Goal: Transaction & Acquisition: Purchase product/service

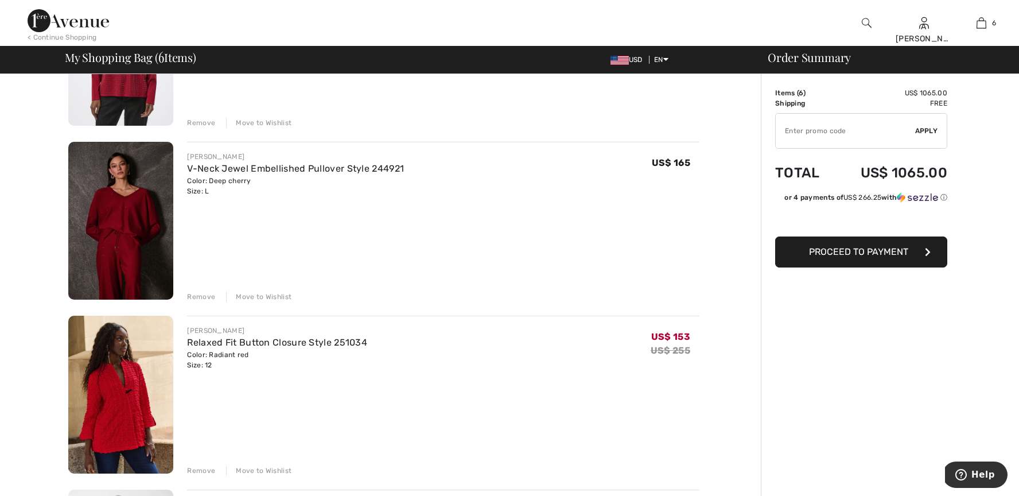
scroll to position [552, 0]
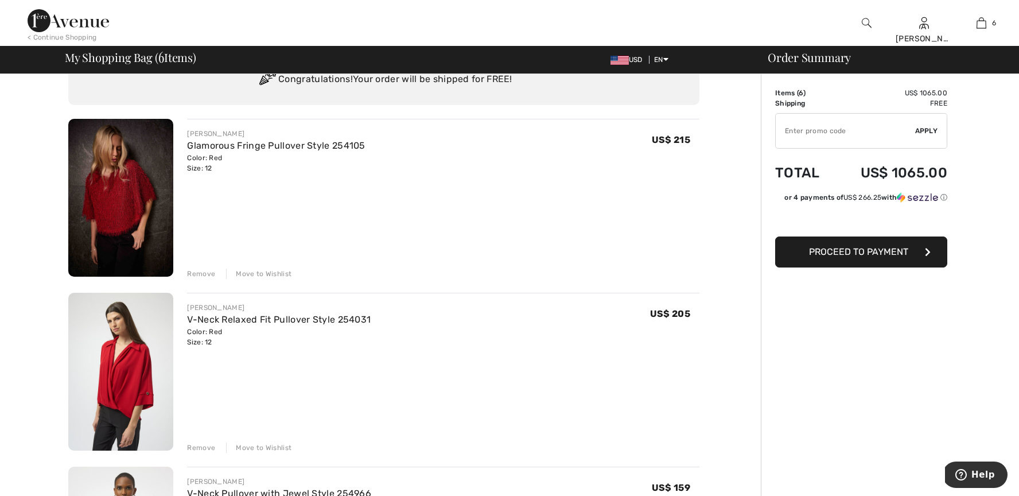
scroll to position [0, 0]
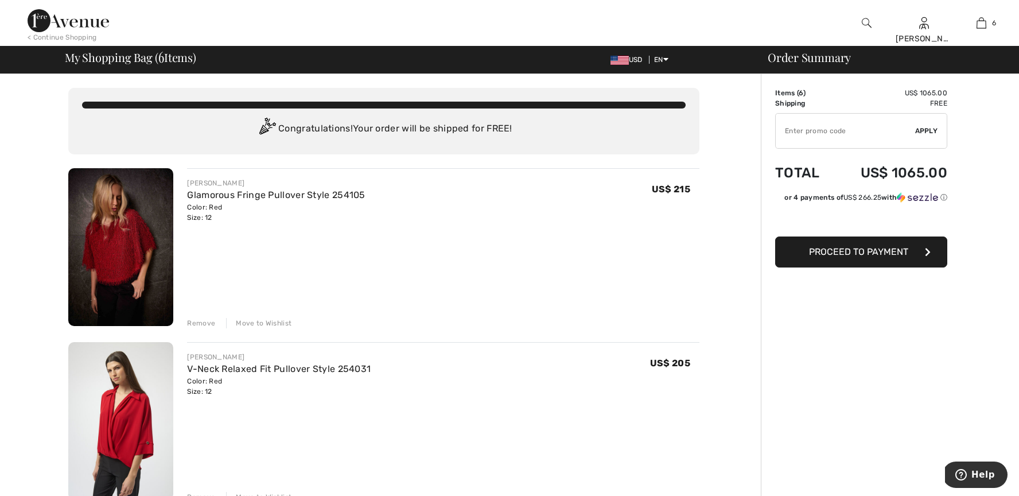
click at [866, 20] on img at bounding box center [867, 23] width 10 height 14
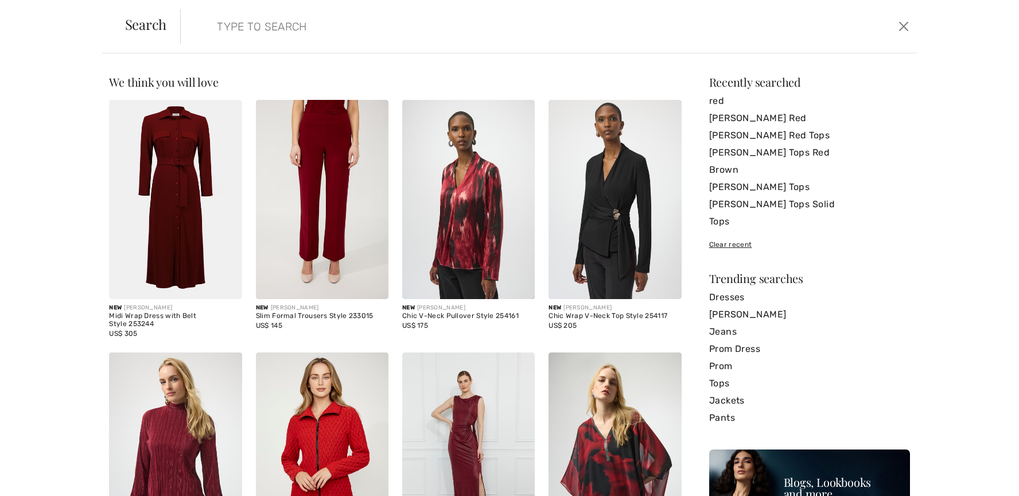
click at [347, 38] on input "search" at bounding box center [465, 26] width 515 height 34
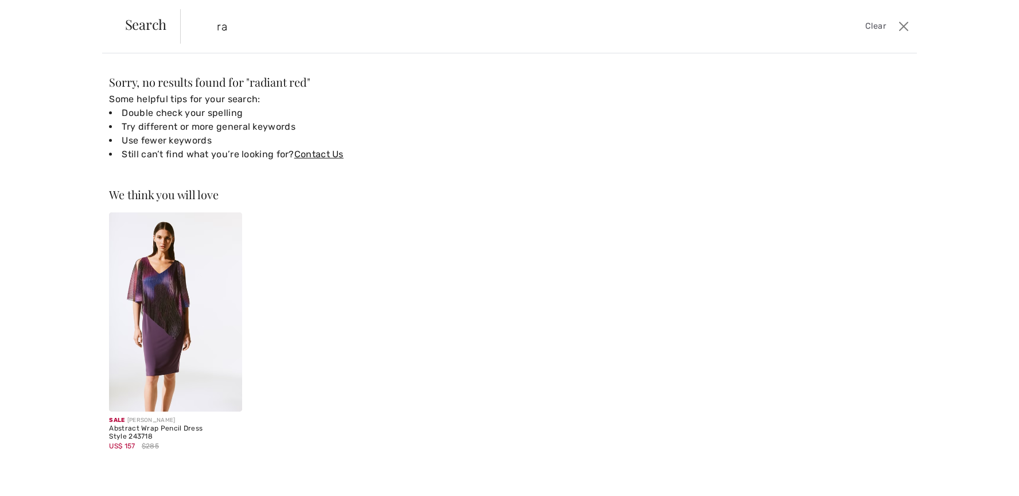
type input "r"
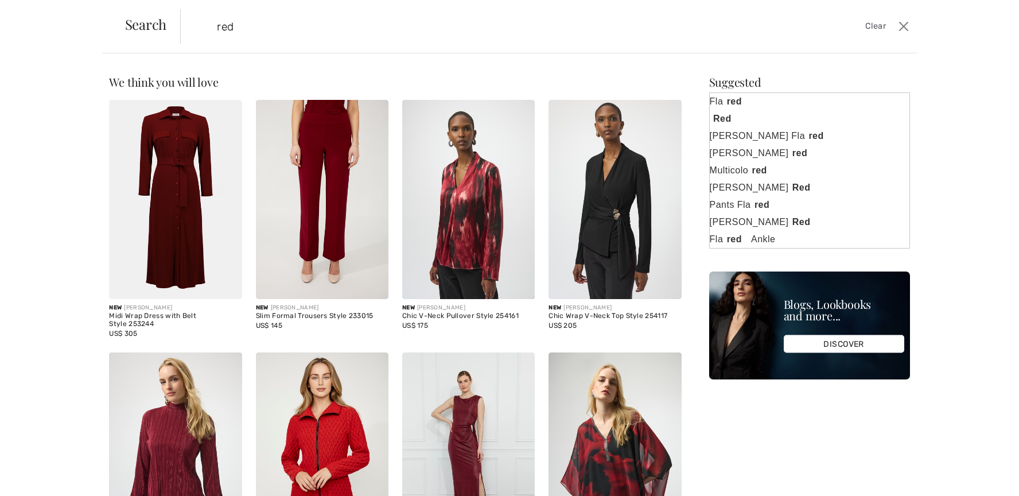
type input "red"
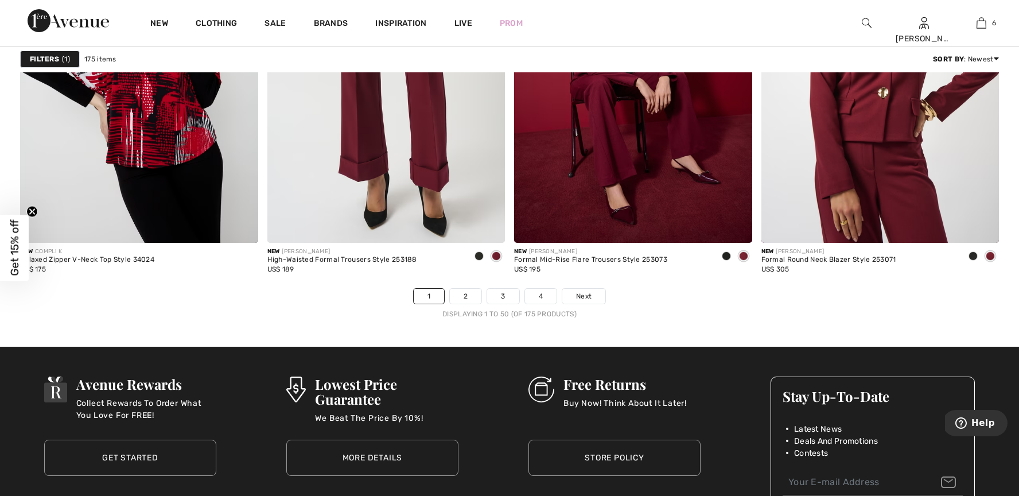
scroll to position [6084, 0]
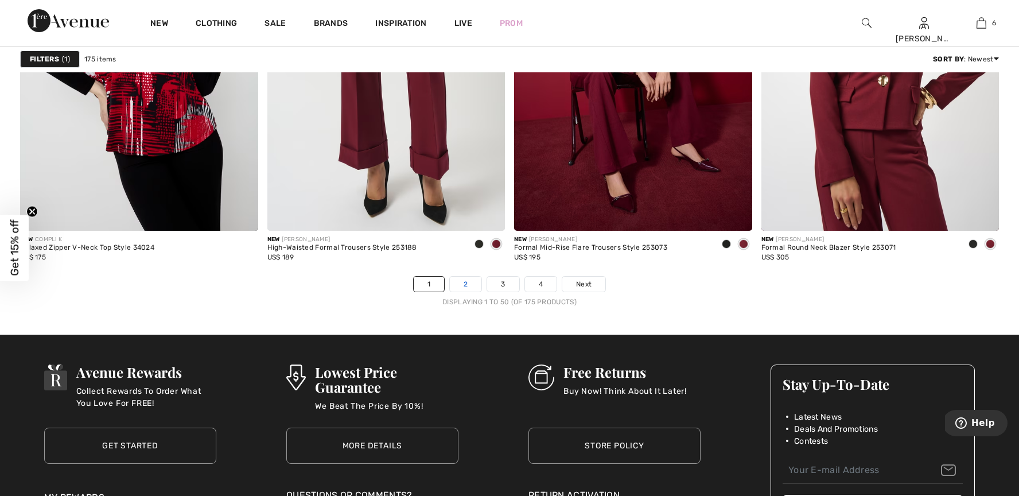
click at [468, 279] on link "2" at bounding box center [466, 284] width 32 height 15
click at [468, 286] on link "2" at bounding box center [466, 284] width 32 height 15
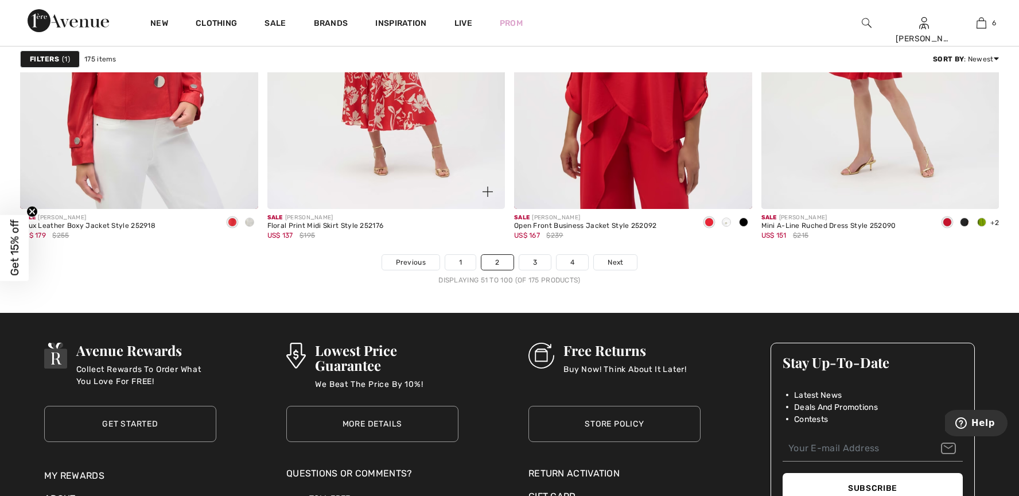
scroll to position [6111, 0]
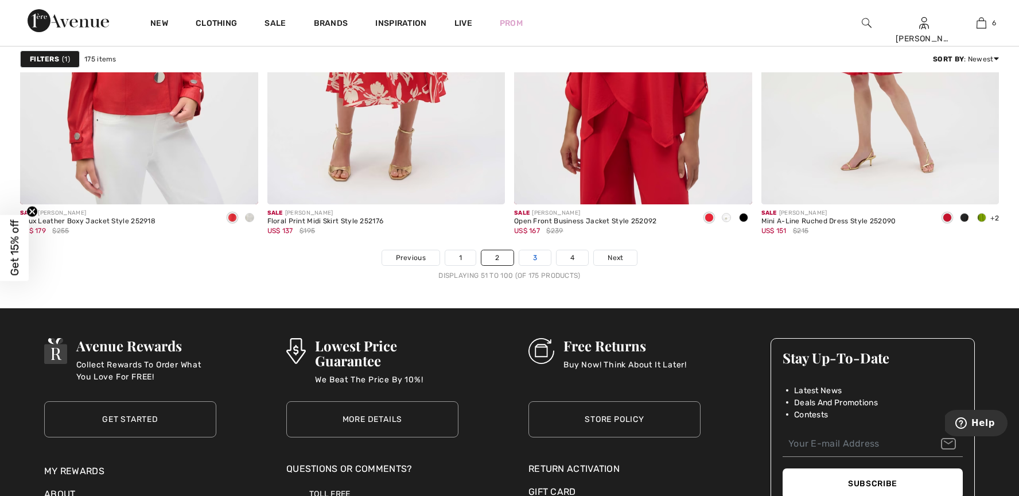
click at [529, 255] on link "3" at bounding box center [535, 257] width 32 height 15
click at [535, 257] on link "3" at bounding box center [535, 257] width 32 height 15
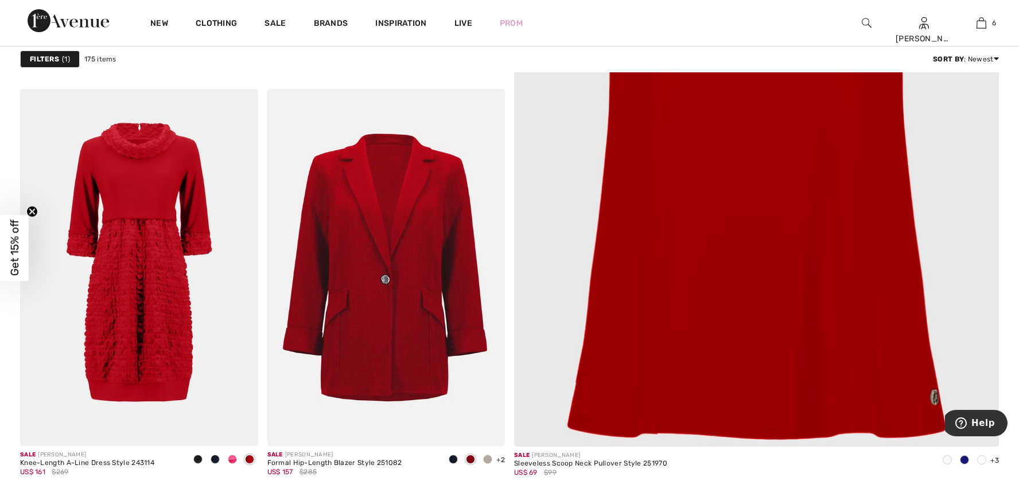
scroll to position [461, 0]
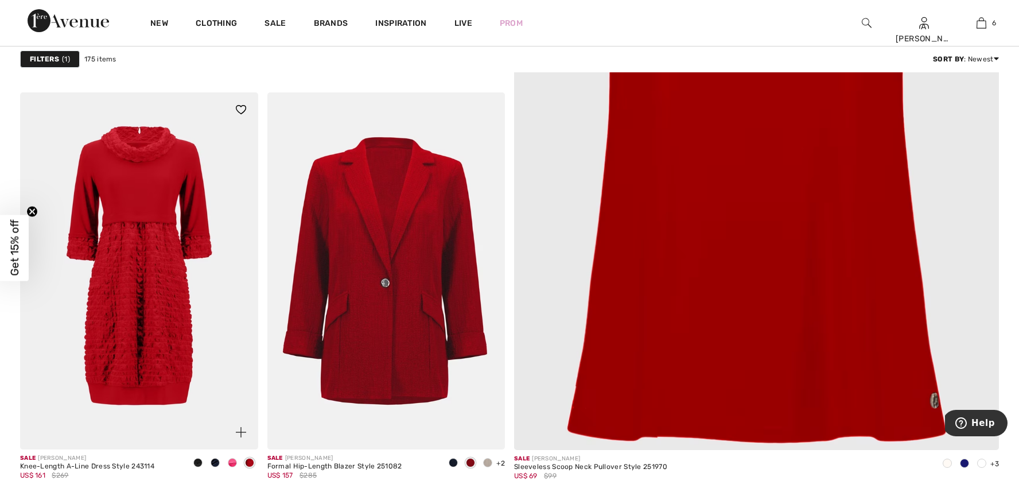
click at [136, 290] on img at bounding box center [139, 270] width 238 height 357
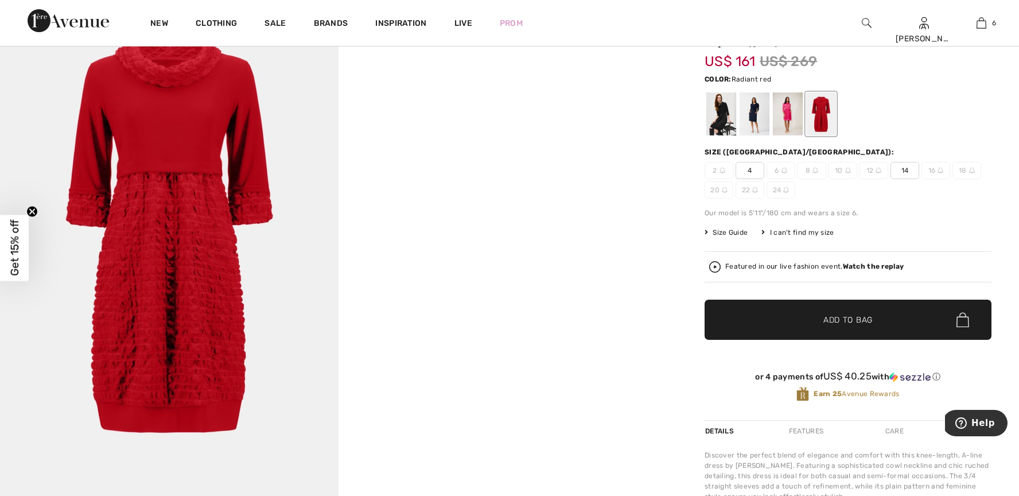
scroll to position [91, 0]
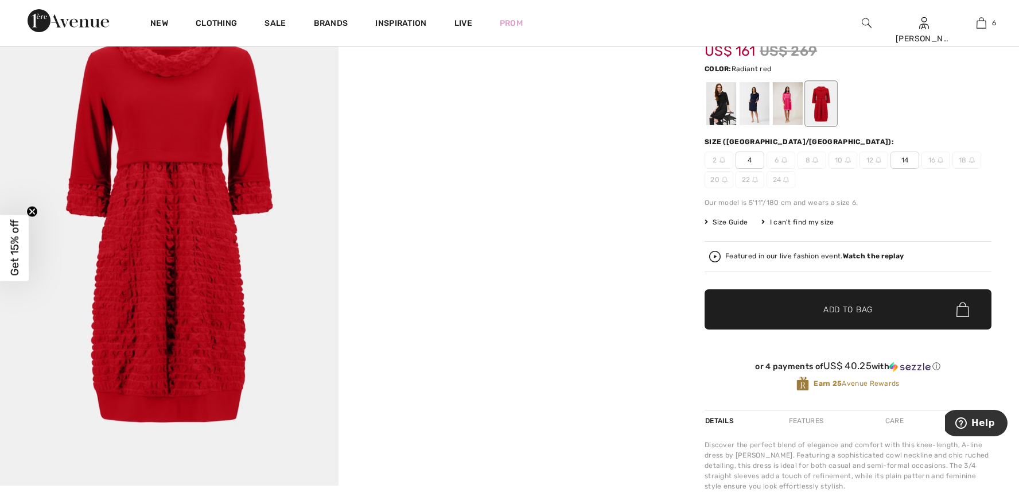
click at [820, 104] on div at bounding box center [821, 103] width 30 height 43
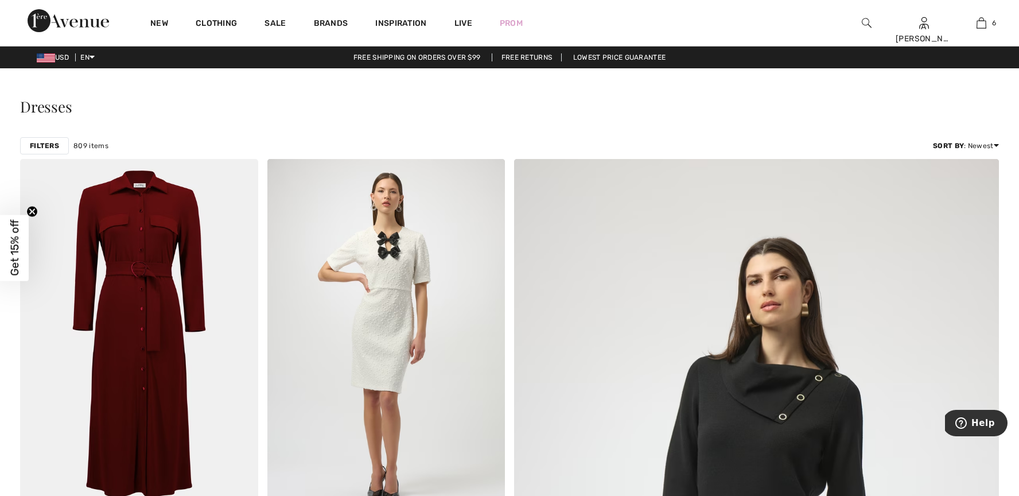
click at [864, 22] on img at bounding box center [867, 23] width 10 height 14
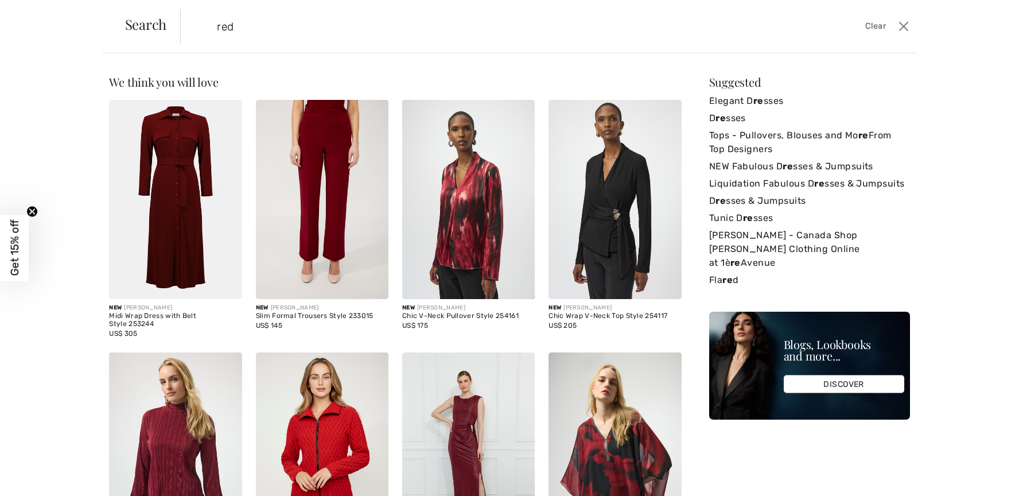
type input "red"
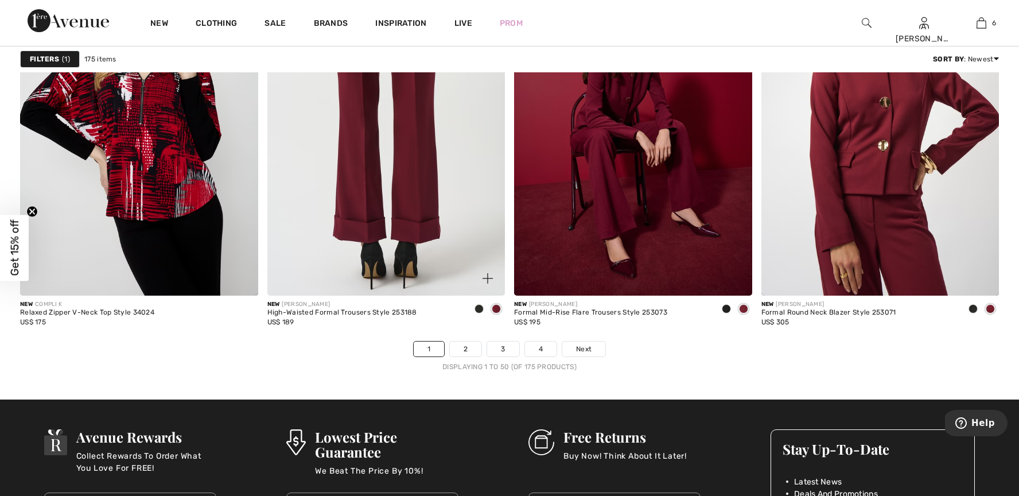
scroll to position [6023, 0]
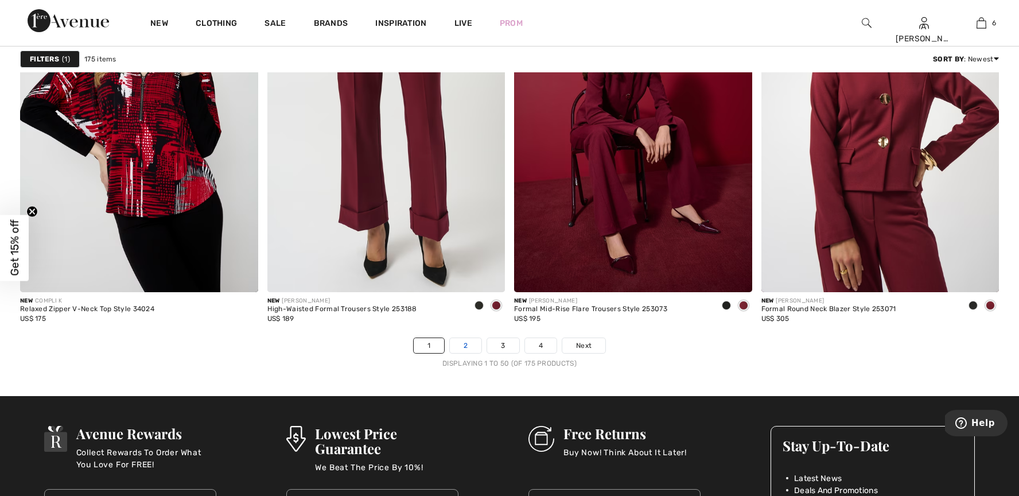
click at [468, 346] on link "2" at bounding box center [466, 345] width 32 height 15
click at [467, 344] on link "2" at bounding box center [466, 345] width 32 height 15
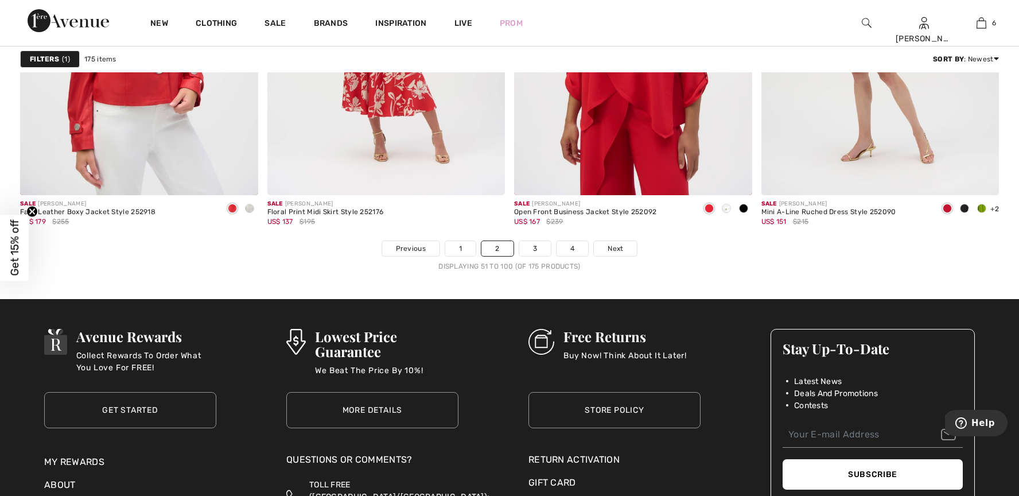
scroll to position [6126, 0]
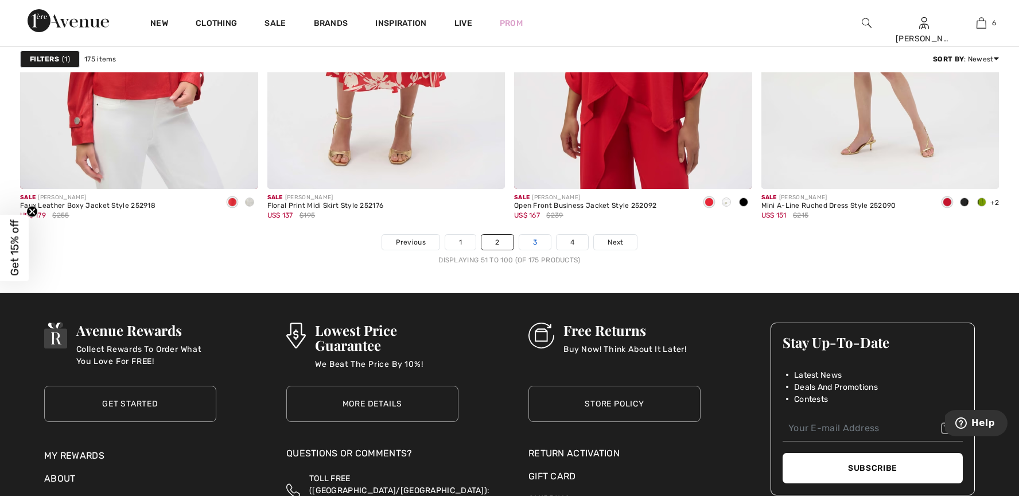
click at [534, 239] on link "3" at bounding box center [535, 242] width 32 height 15
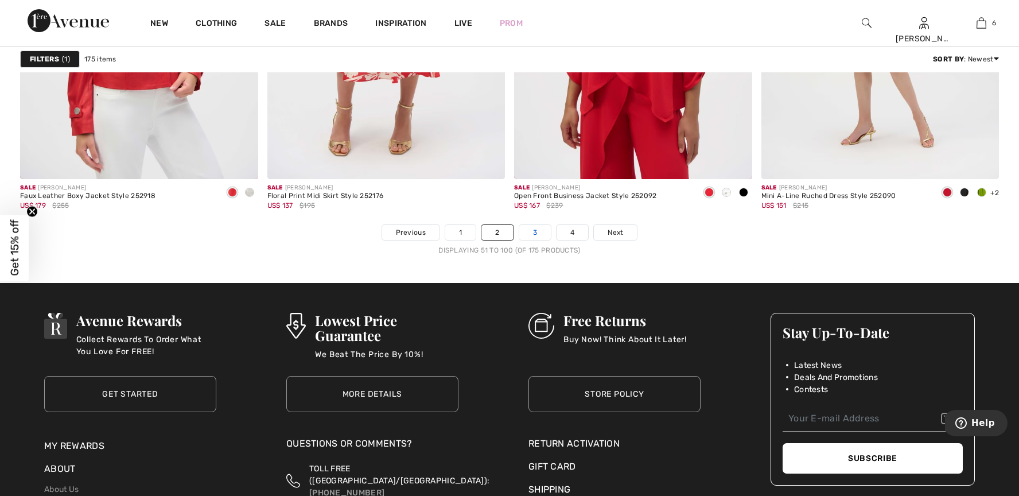
scroll to position [6141, 0]
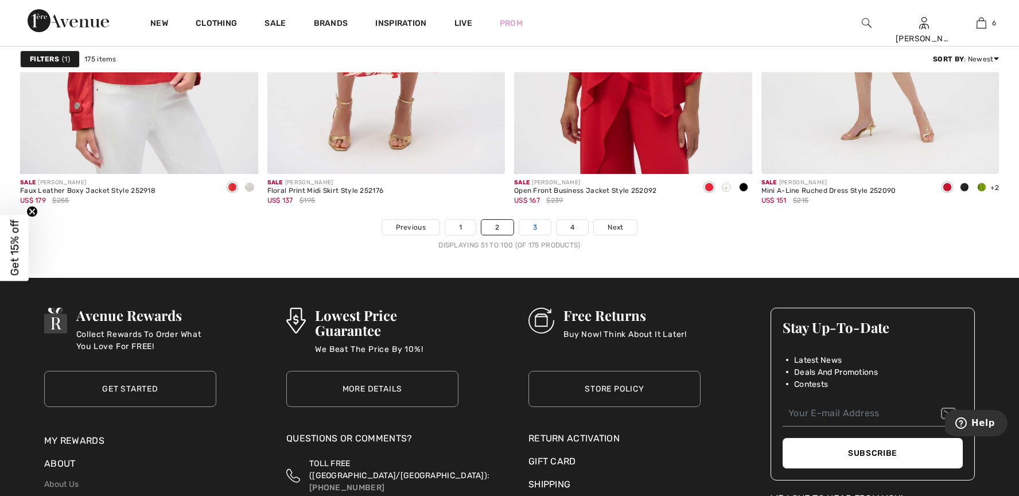
click at [534, 239] on nav "Previous 1 2 3 4 Next Displaying 51 to 100 (of 175 products)" at bounding box center [509, 234] width 979 height 31
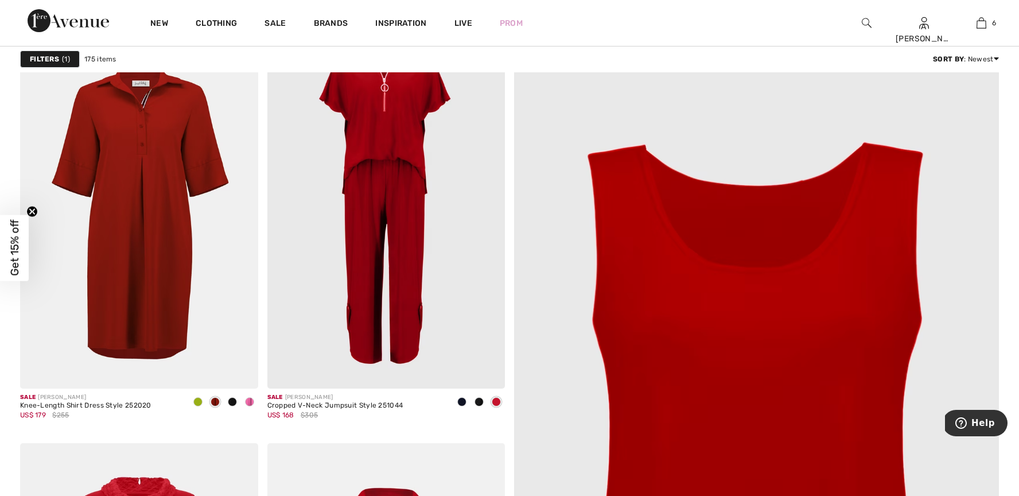
scroll to position [113, 0]
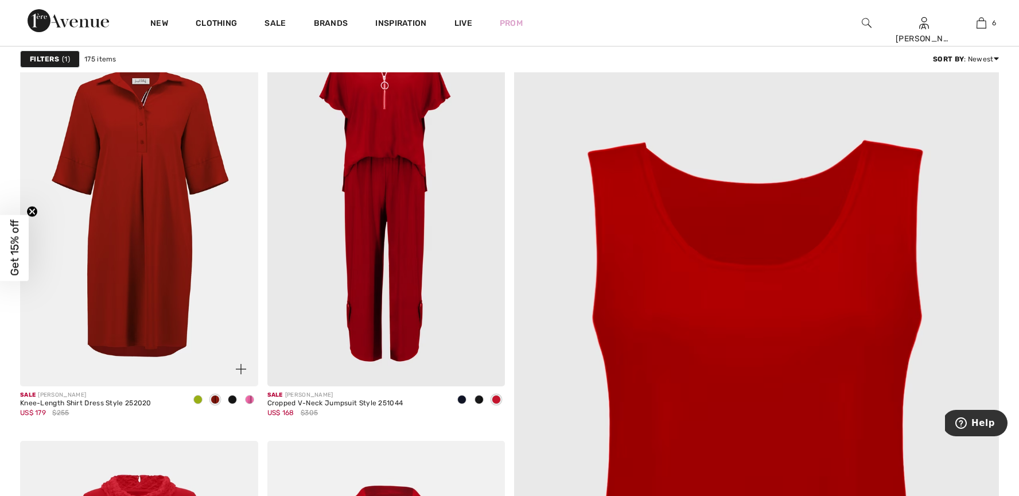
click at [153, 238] on img at bounding box center [139, 207] width 238 height 357
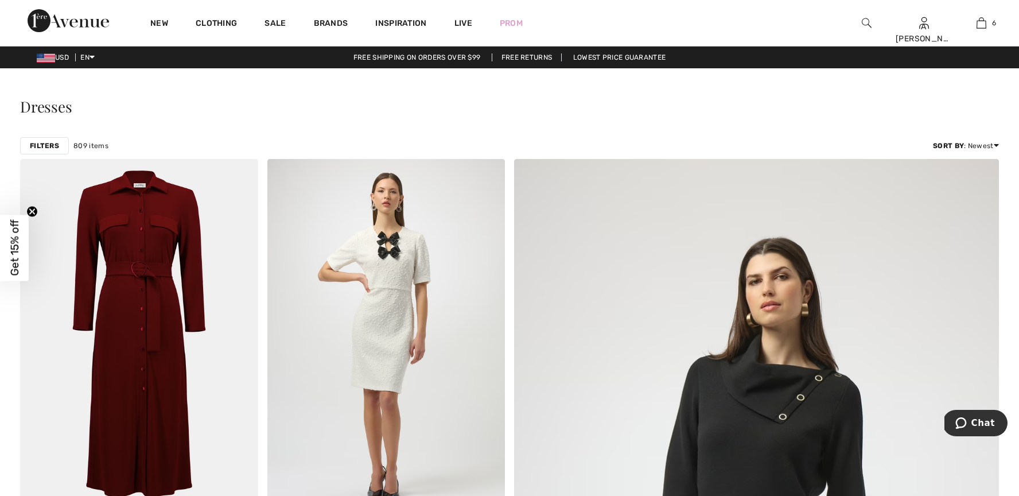
click at [864, 22] on img at bounding box center [867, 23] width 10 height 14
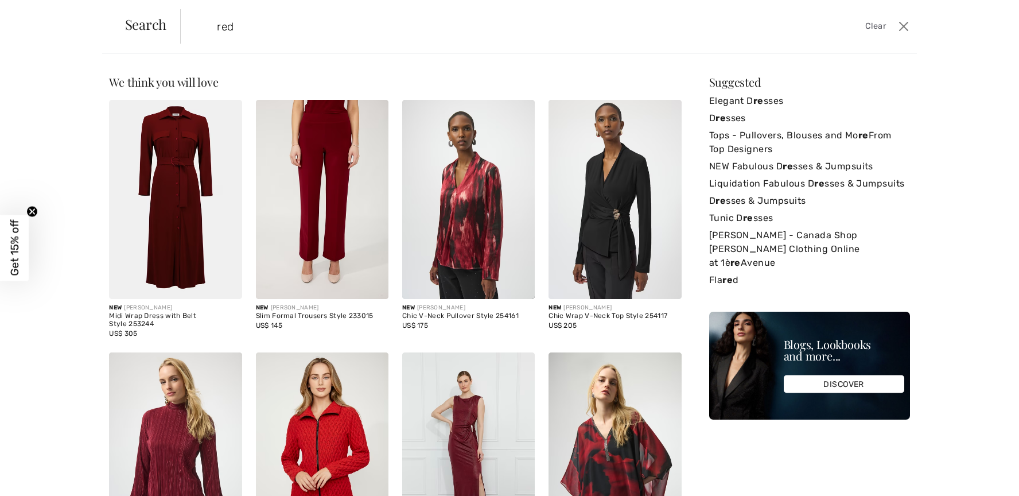
type input "red"
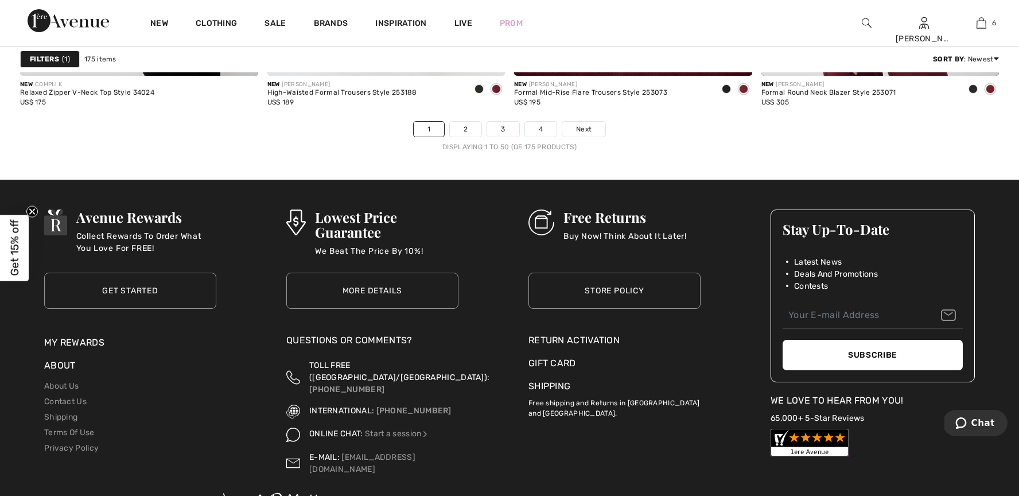
scroll to position [6242, 0]
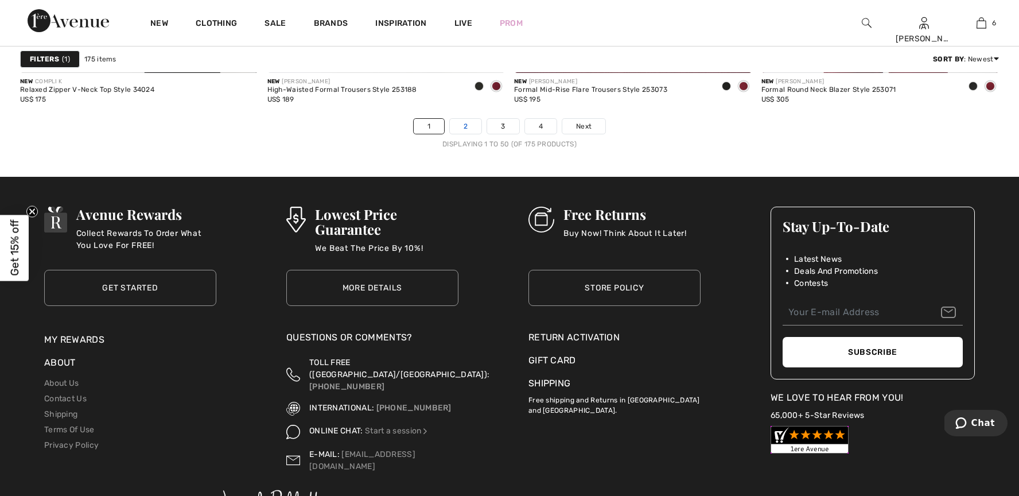
click at [463, 126] on link "2" at bounding box center [466, 126] width 32 height 15
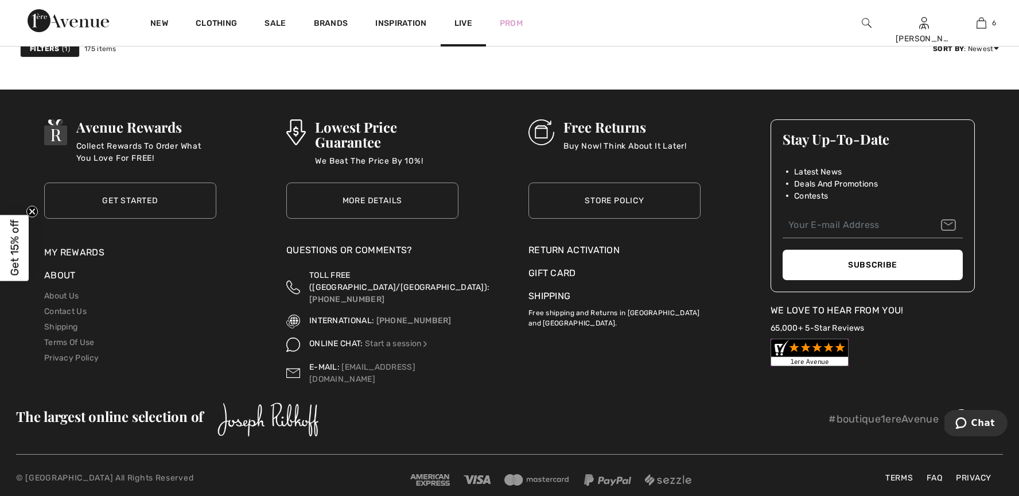
scroll to position [6289, 0]
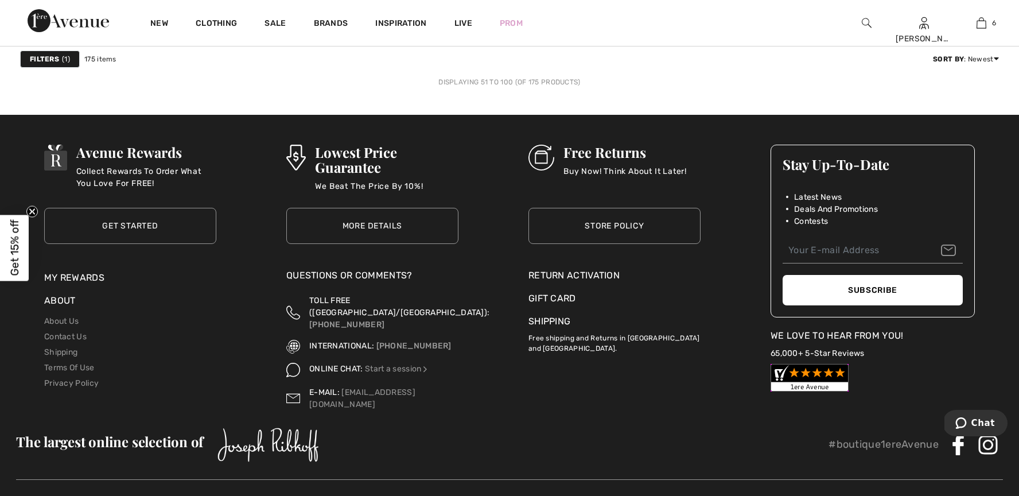
click at [534, 80] on div "Displaying 51 to 100 (of 175 products)" at bounding box center [509, 82] width 979 height 10
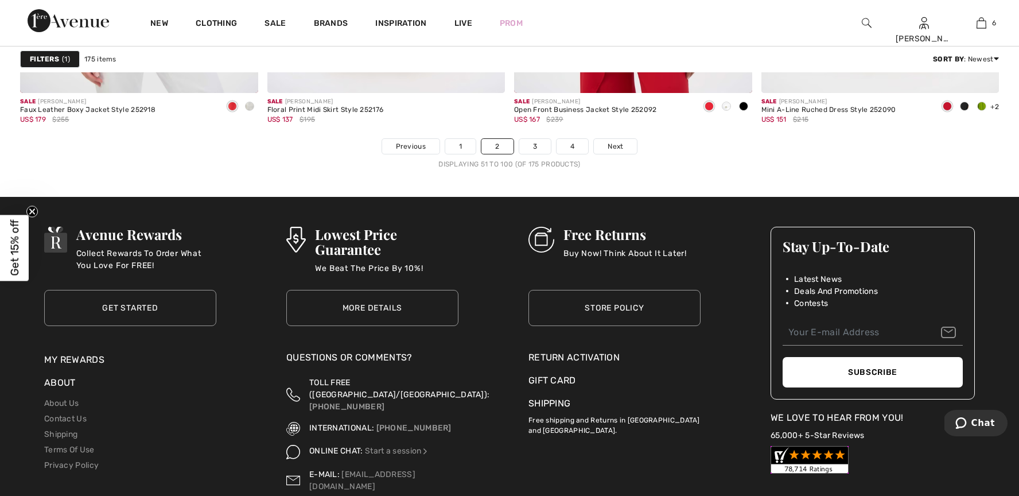
scroll to position [6217, 0]
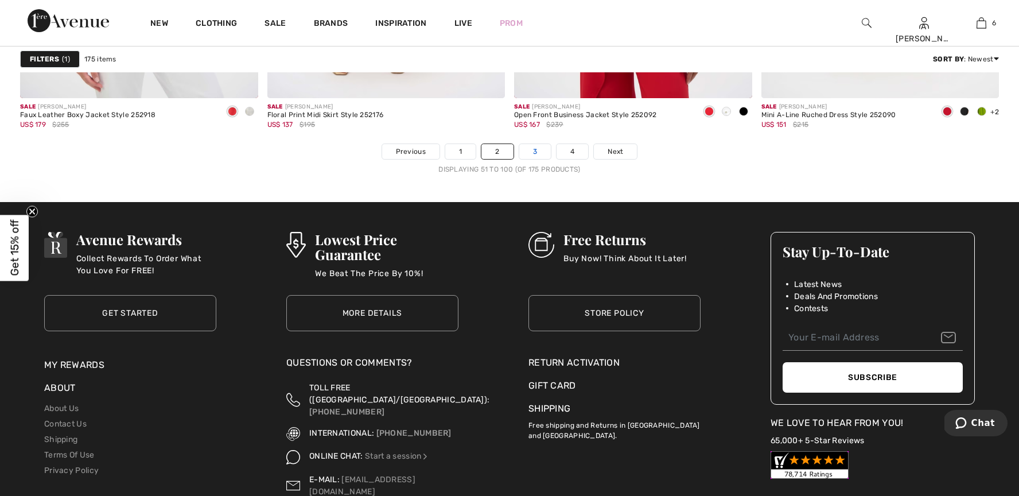
click at [537, 150] on link "3" at bounding box center [535, 151] width 32 height 15
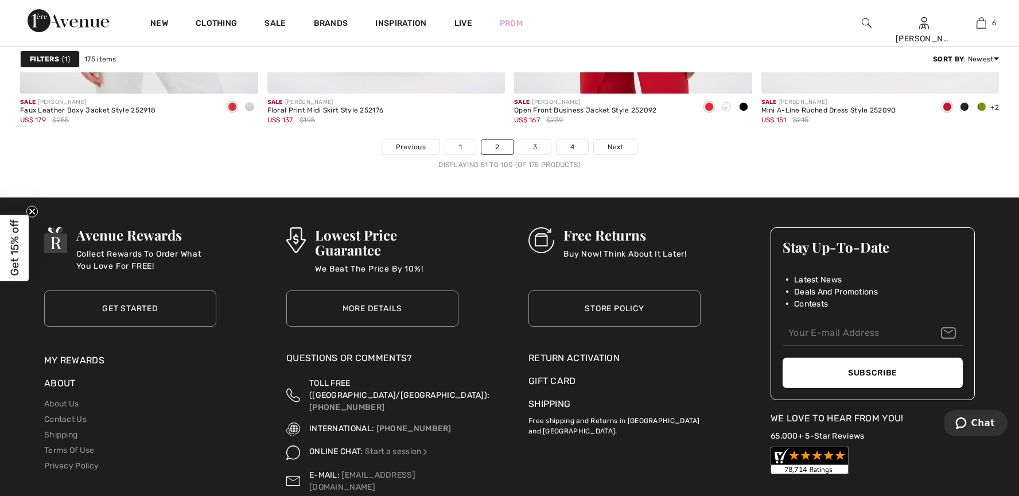
click at [537, 150] on link "3" at bounding box center [535, 146] width 32 height 15
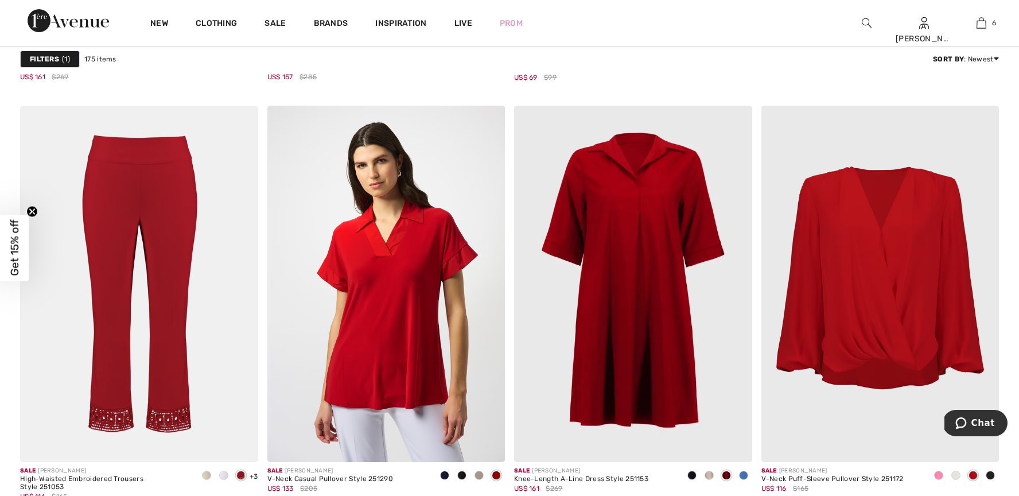
scroll to position [941, 0]
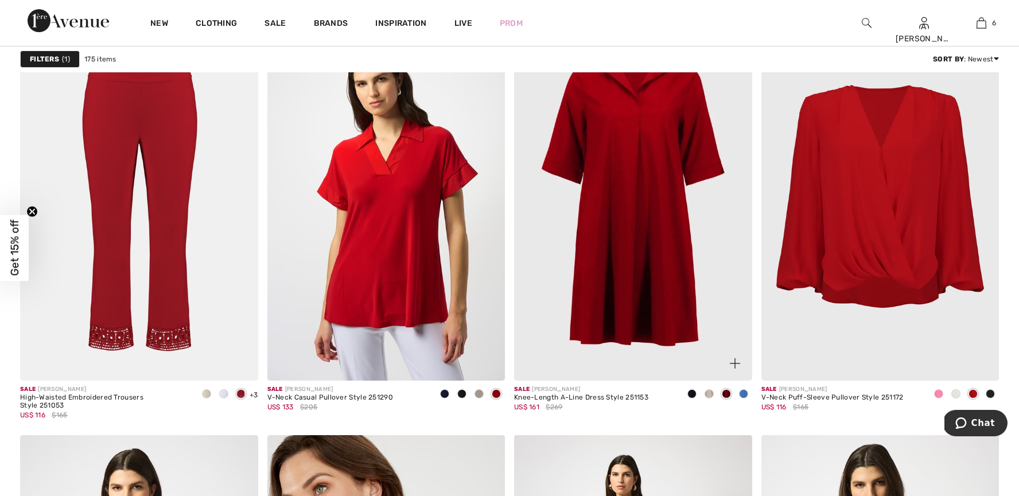
click at [658, 207] on img at bounding box center [633, 202] width 238 height 357
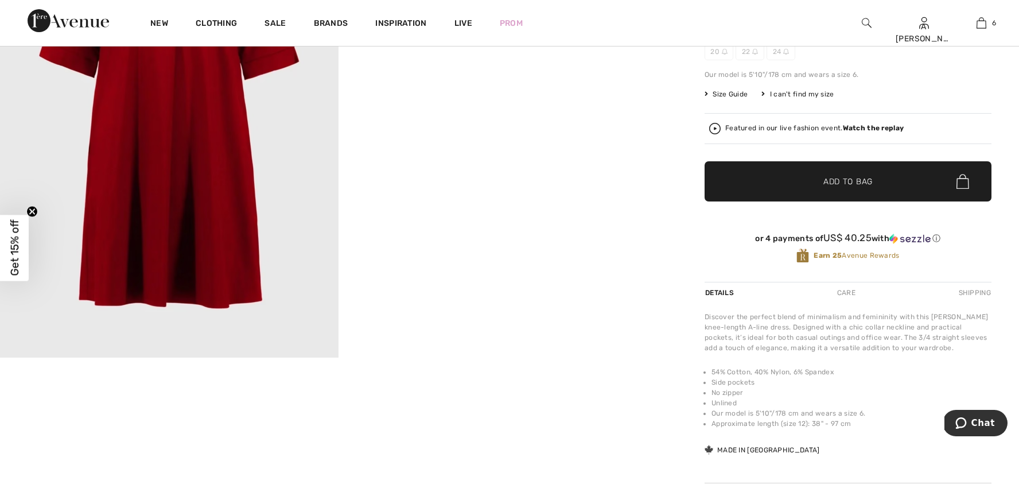
scroll to position [220, 0]
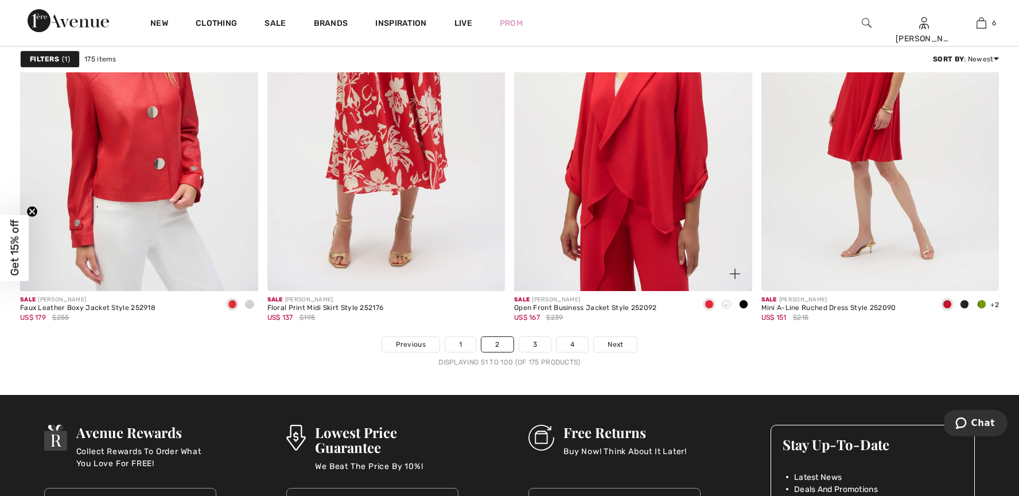
scroll to position [6032, 0]
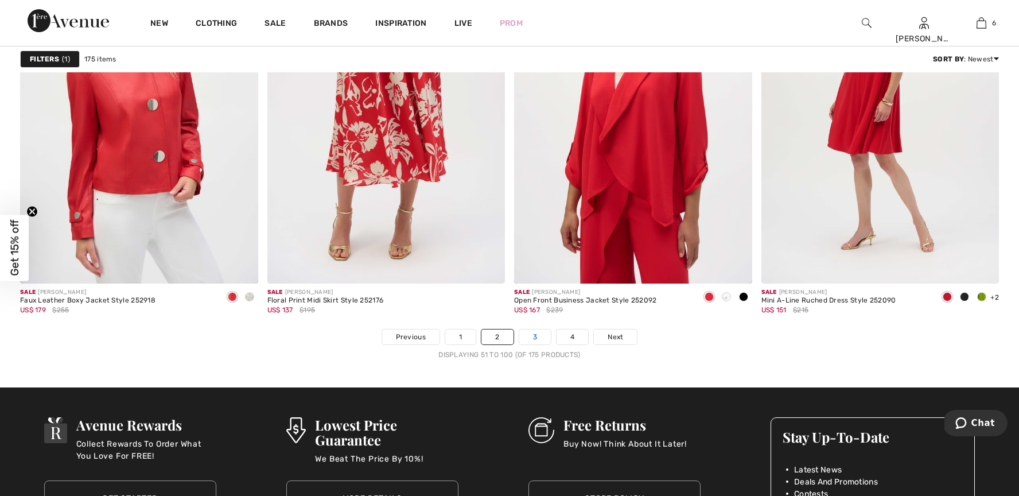
click at [536, 336] on link "3" at bounding box center [535, 336] width 32 height 15
click at [535, 336] on link "3" at bounding box center [535, 336] width 32 height 15
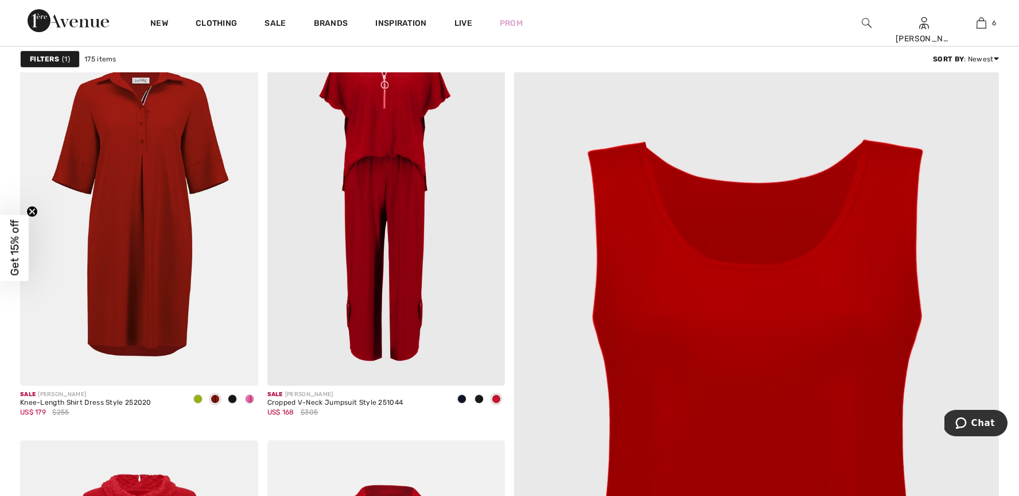
scroll to position [114, 0]
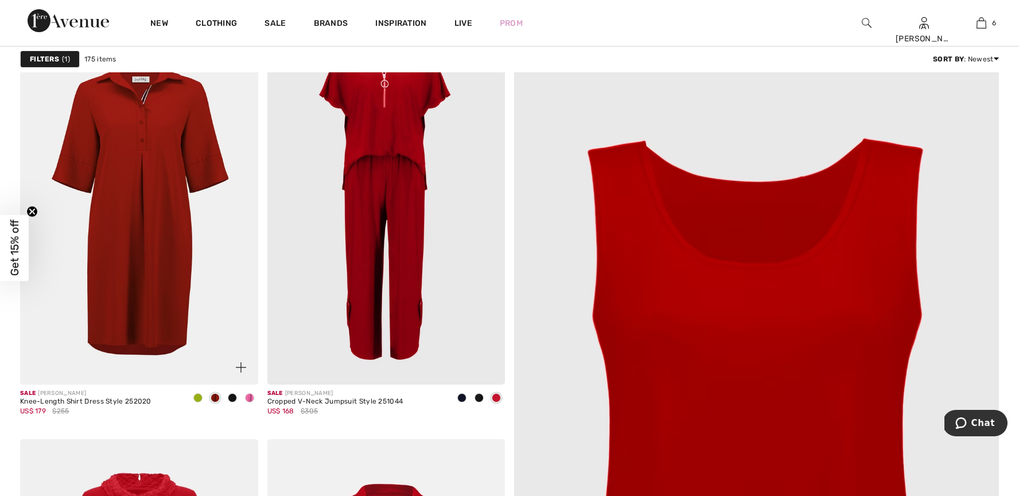
click at [132, 264] on img at bounding box center [139, 206] width 238 height 357
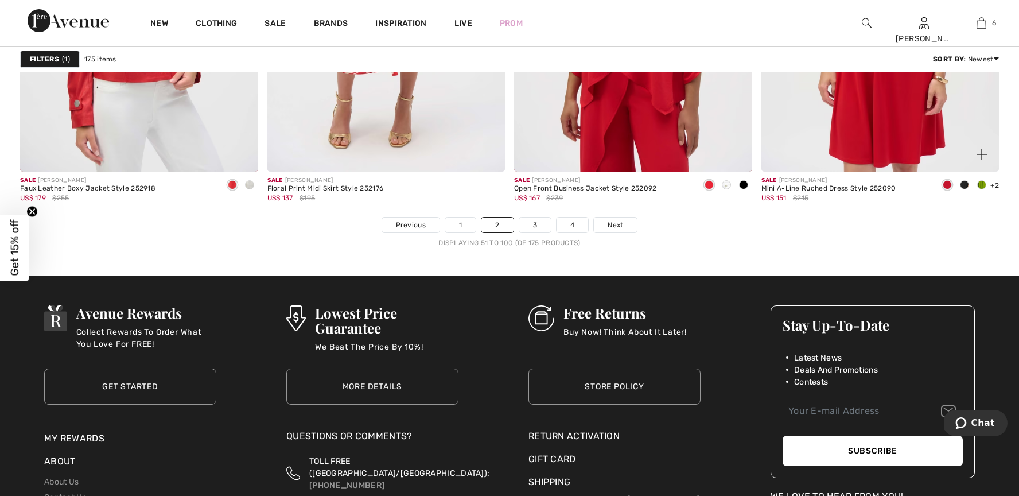
scroll to position [6151, 0]
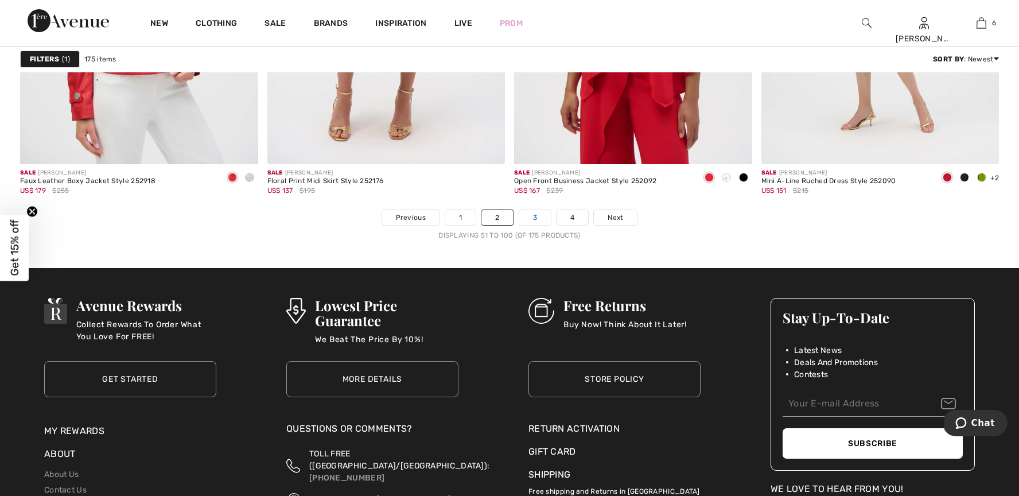
click at [534, 218] on link "3" at bounding box center [535, 217] width 32 height 15
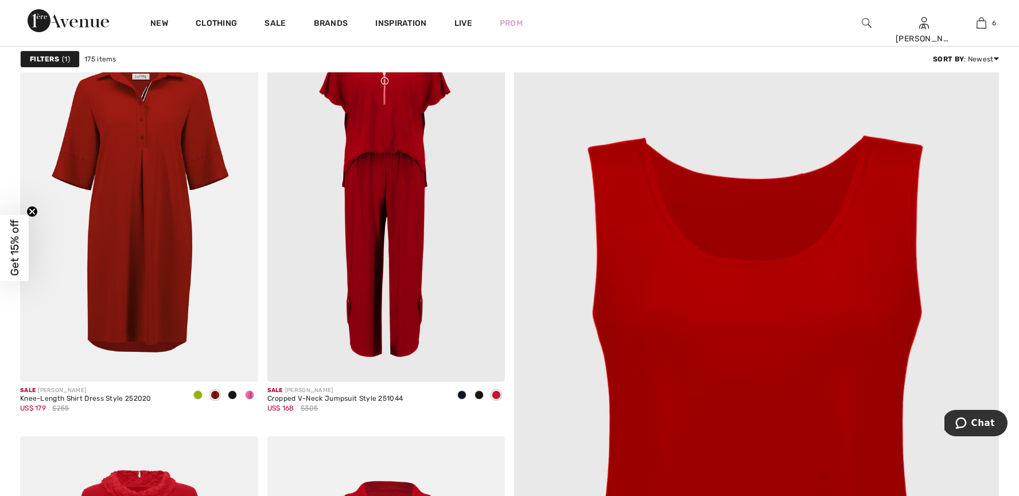
scroll to position [120, 0]
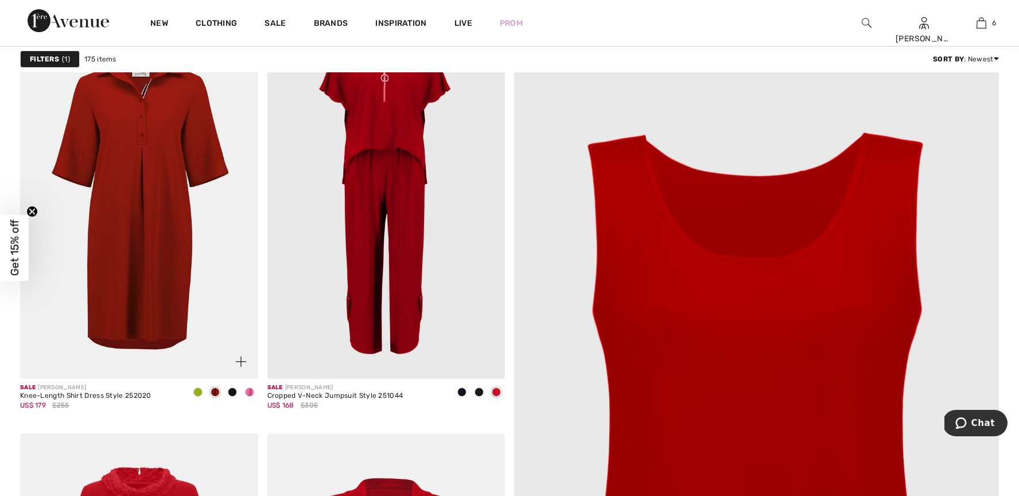
click at [159, 265] on img at bounding box center [139, 200] width 238 height 357
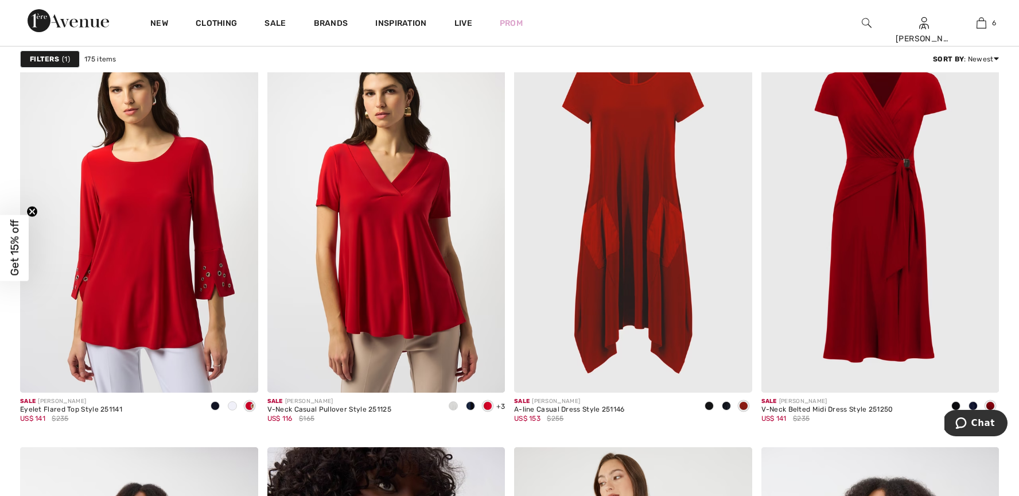
scroll to position [1988, 0]
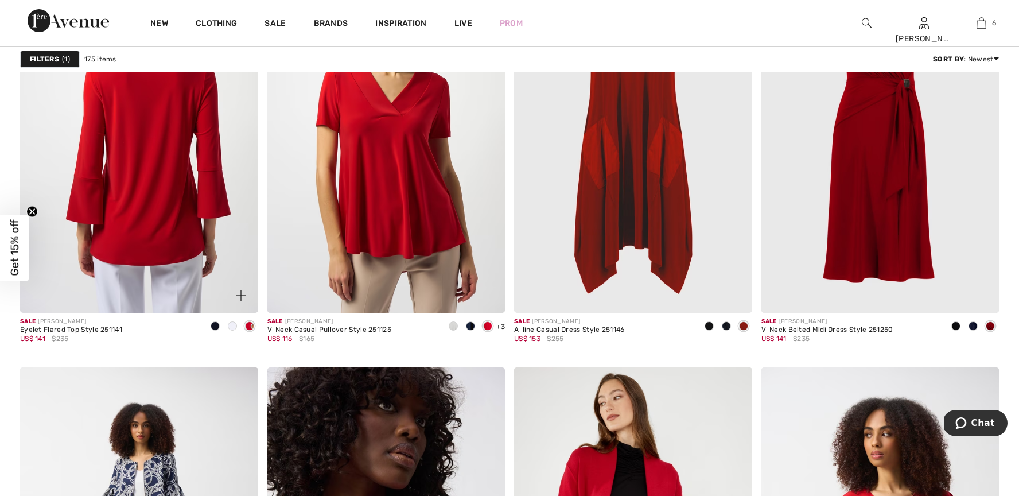
click at [174, 224] on img at bounding box center [139, 134] width 238 height 357
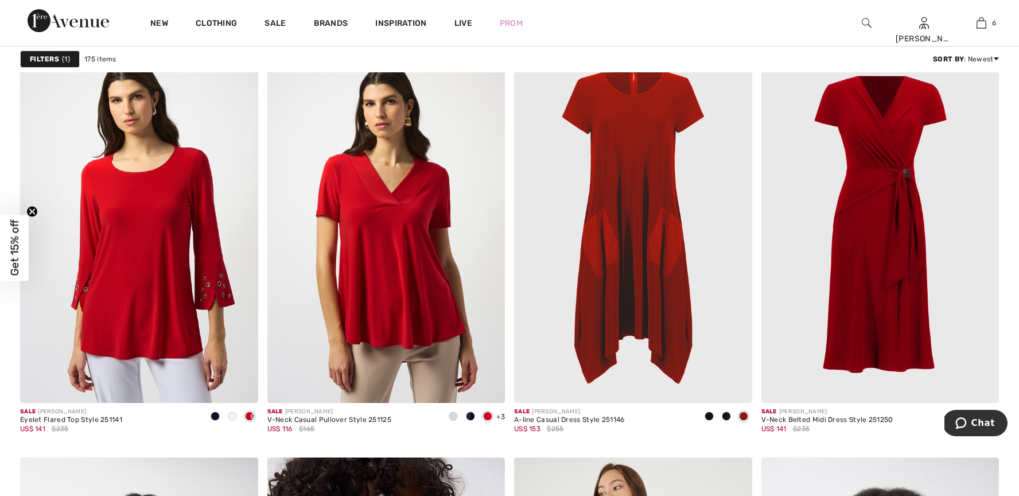
scroll to position [1945, 0]
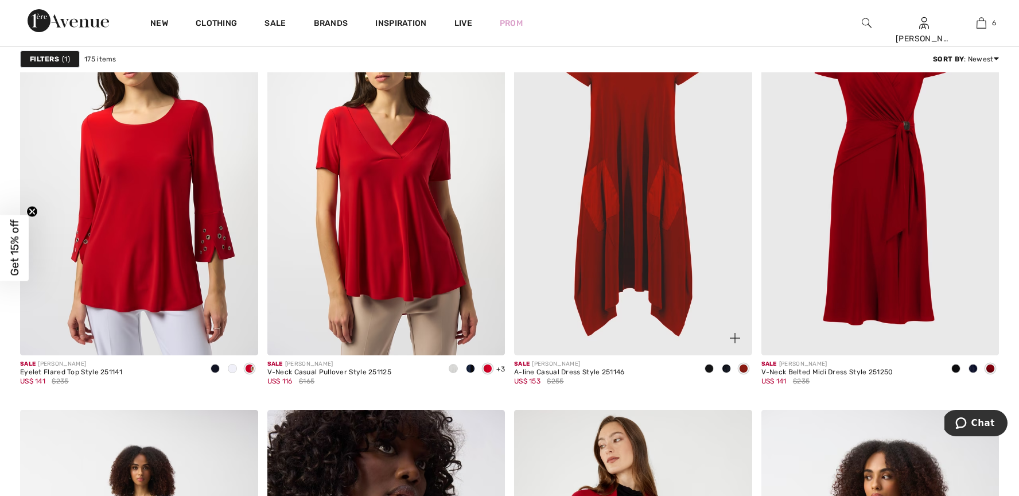
click at [666, 174] on img at bounding box center [633, 176] width 238 height 357
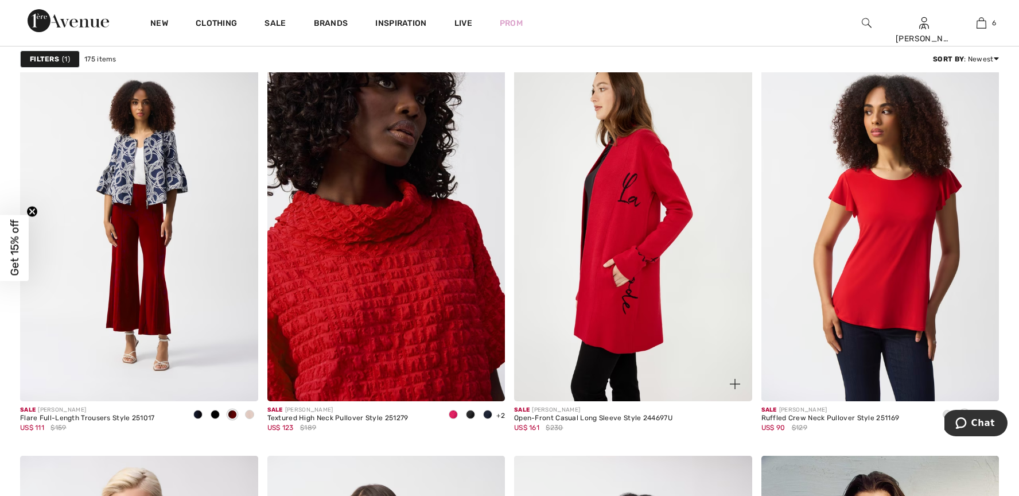
scroll to position [2314, 0]
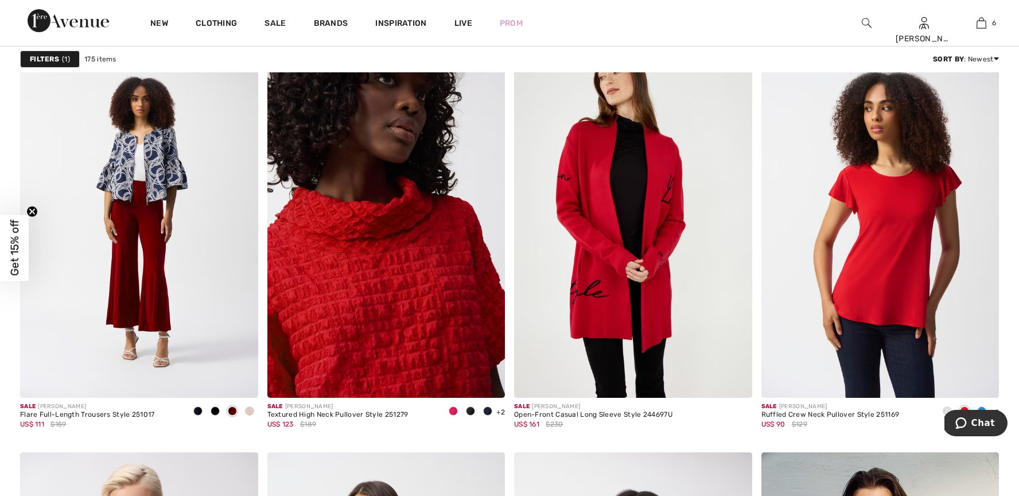
click at [390, 329] on img at bounding box center [386, 219] width 238 height 357
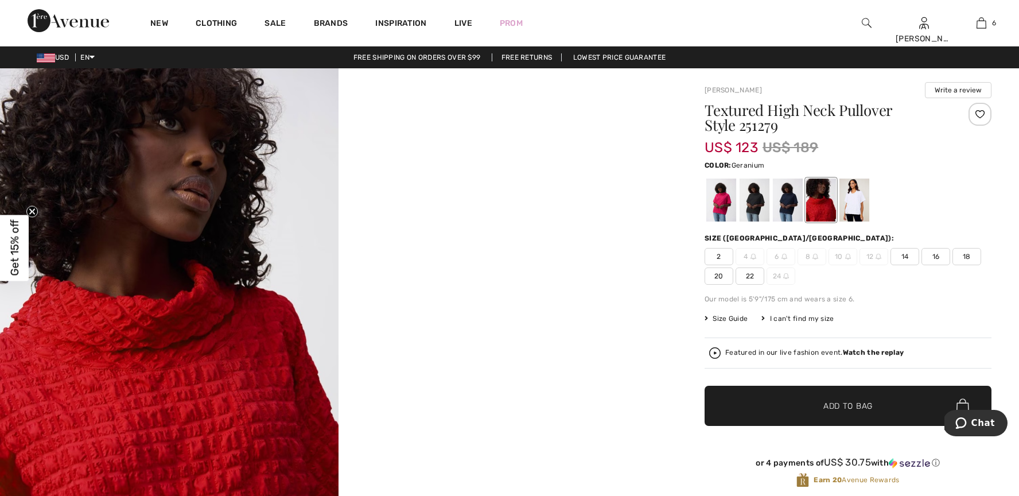
click at [719, 202] on div at bounding box center [722, 200] width 30 height 43
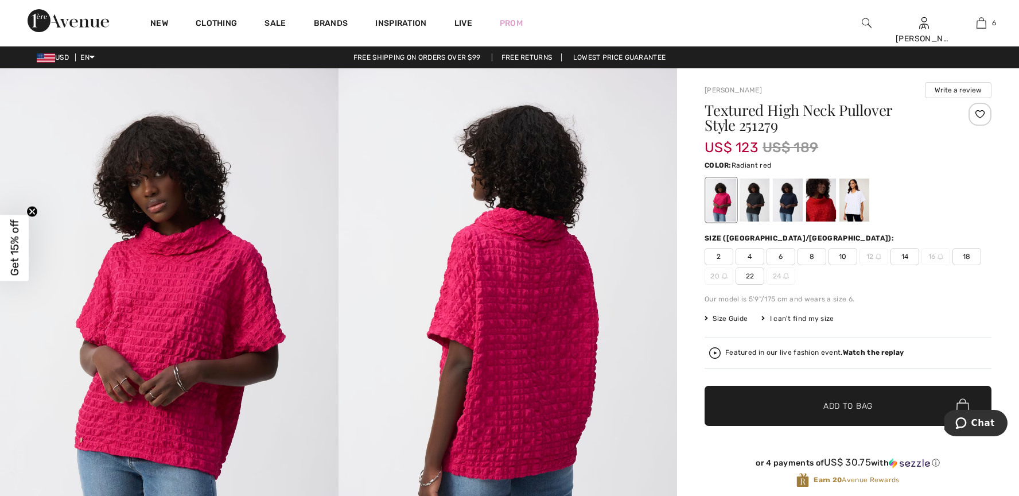
click at [819, 204] on div at bounding box center [821, 200] width 30 height 43
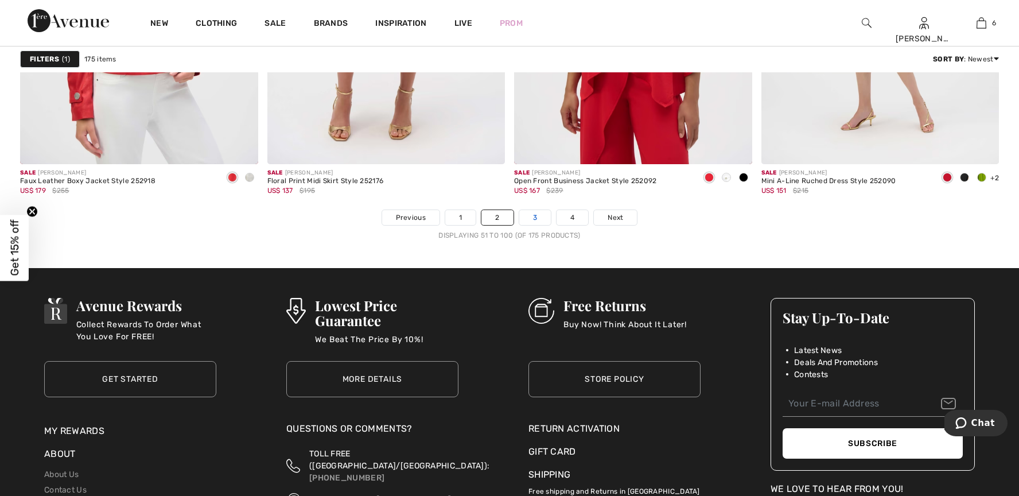
click at [536, 220] on link "3" at bounding box center [535, 217] width 32 height 15
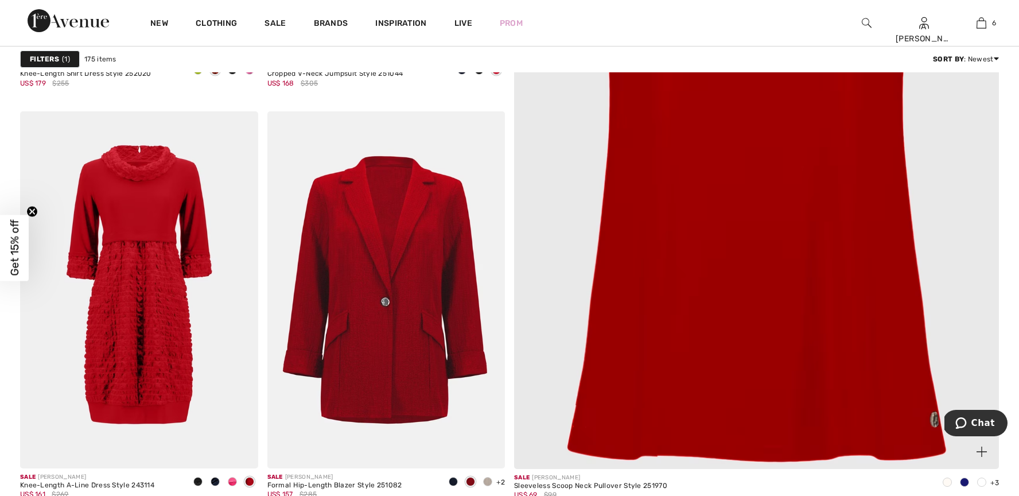
scroll to position [440, 0]
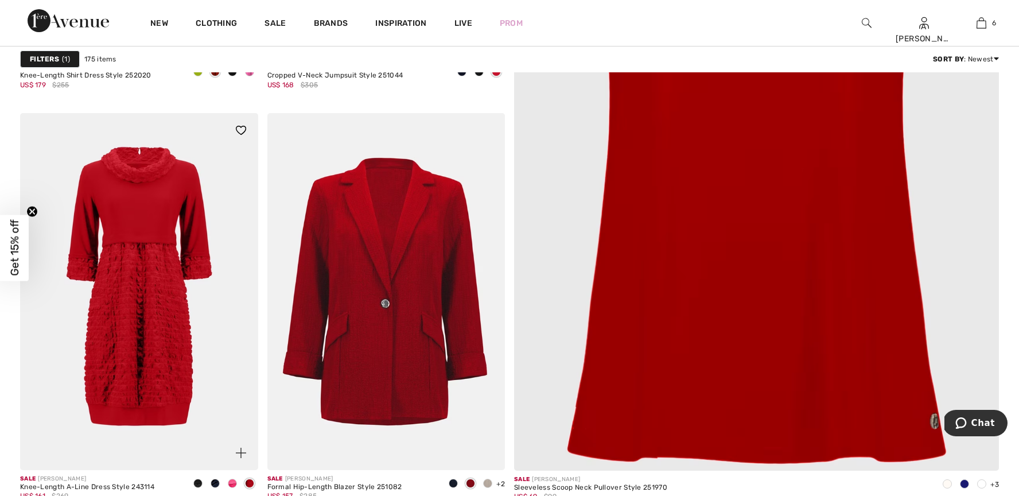
click at [150, 310] on img at bounding box center [139, 291] width 238 height 357
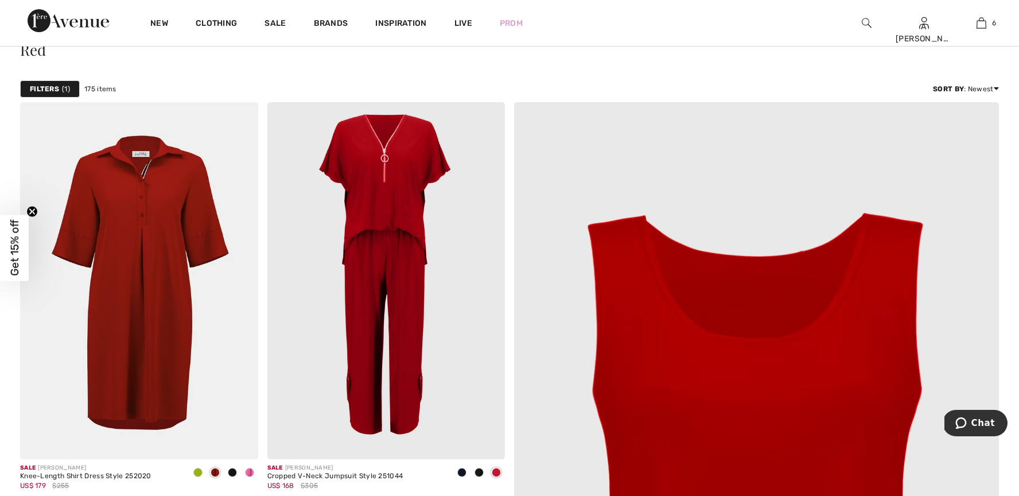
scroll to position [37, 0]
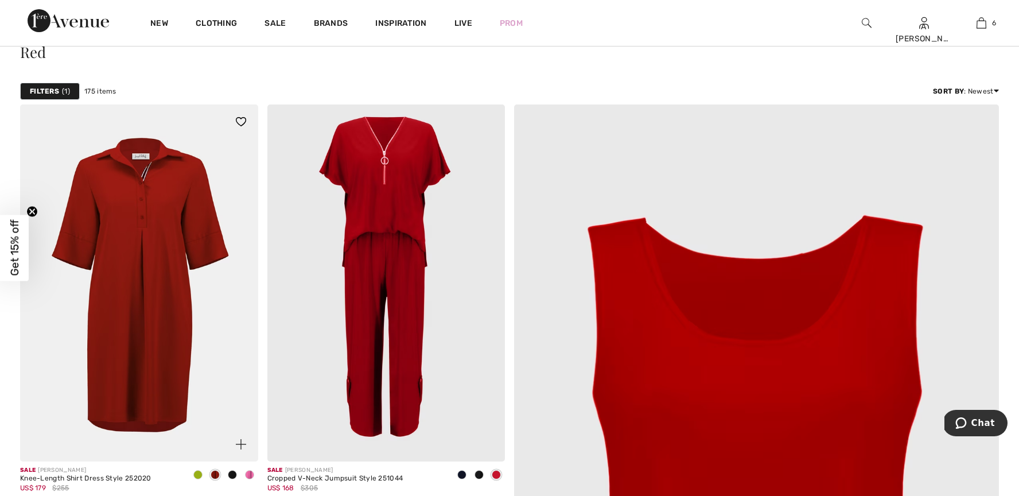
click at [126, 256] on img at bounding box center [139, 282] width 238 height 357
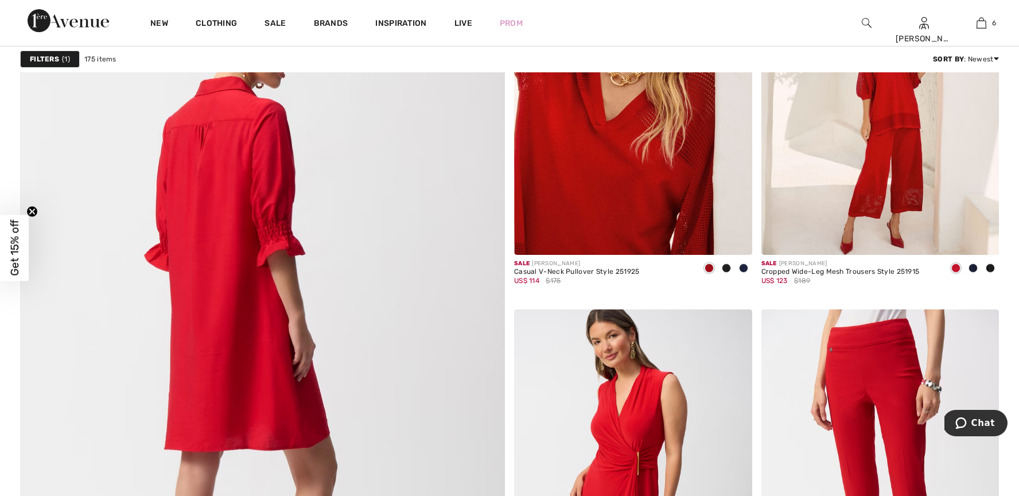
scroll to position [3434, 0]
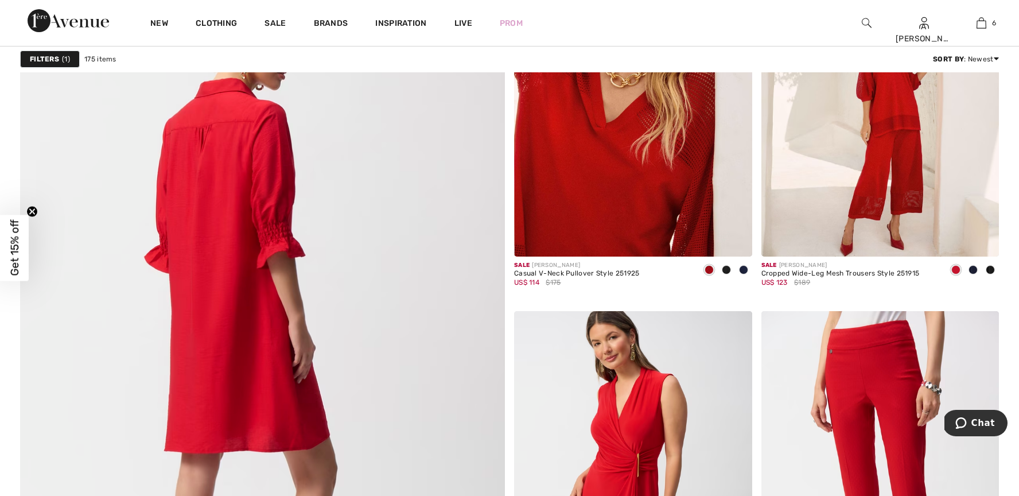
click at [258, 307] on img at bounding box center [262, 336] width 582 height 873
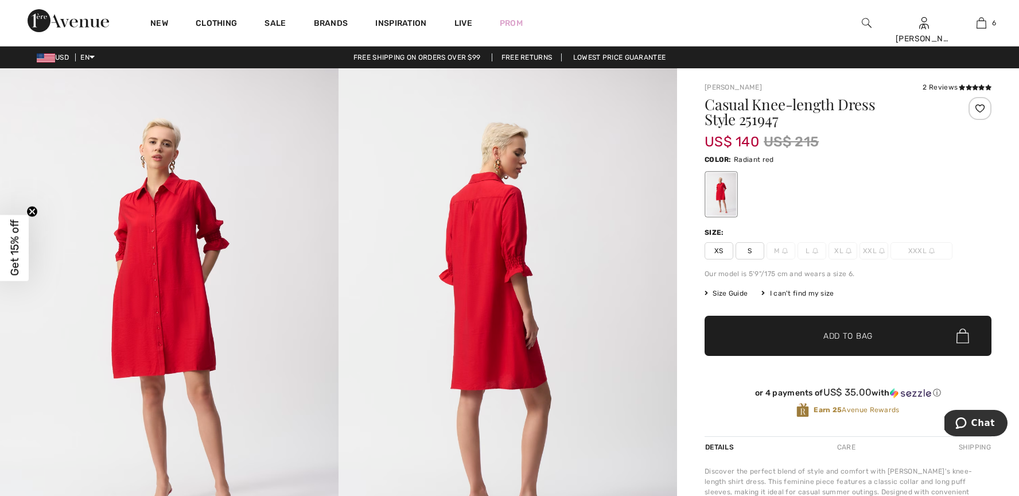
scroll to position [1, 0]
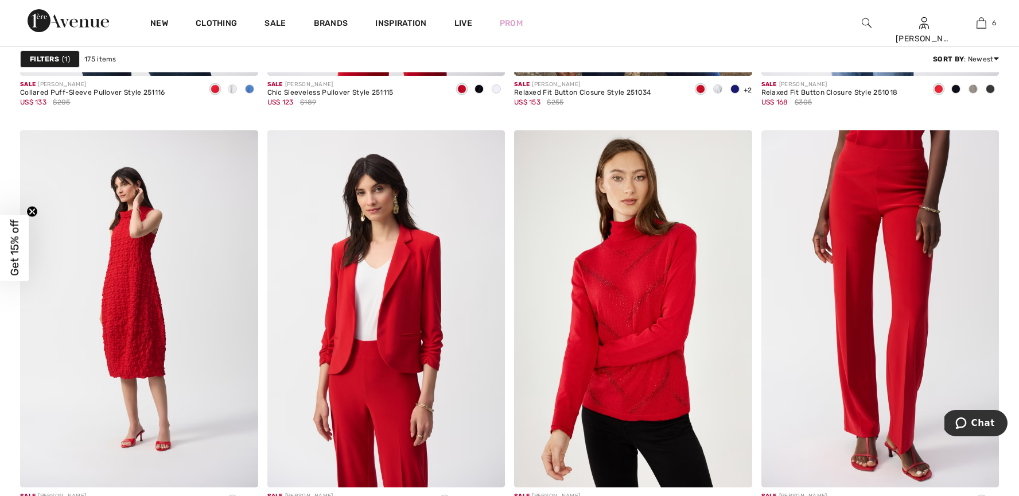
scroll to position [4438, 0]
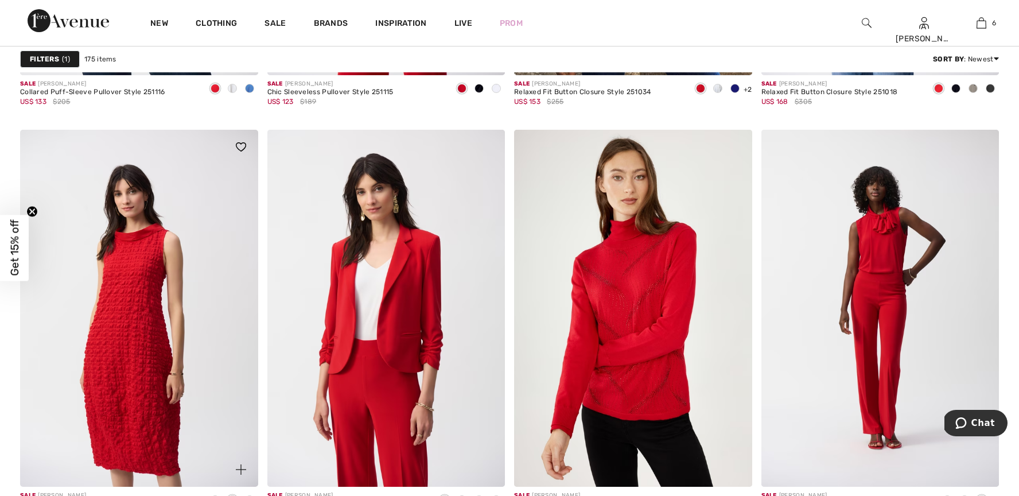
click at [115, 291] on img at bounding box center [139, 308] width 238 height 357
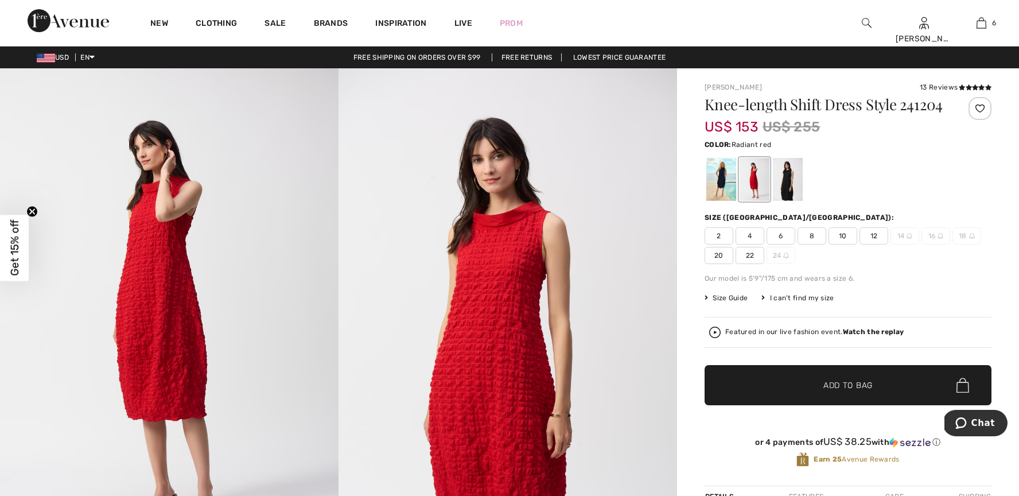
click at [875, 237] on span "12" at bounding box center [874, 235] width 29 height 17
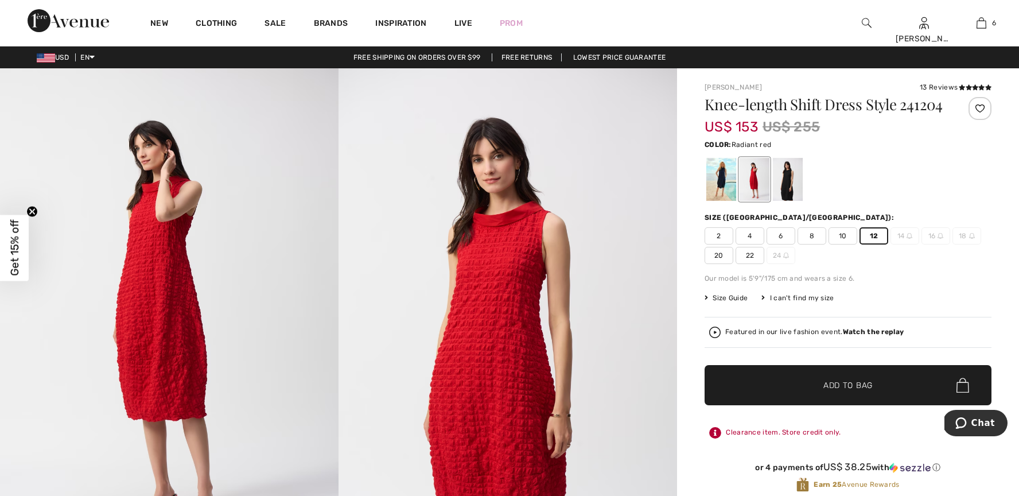
click at [830, 383] on span "Add to Bag" at bounding box center [848, 385] width 49 height 12
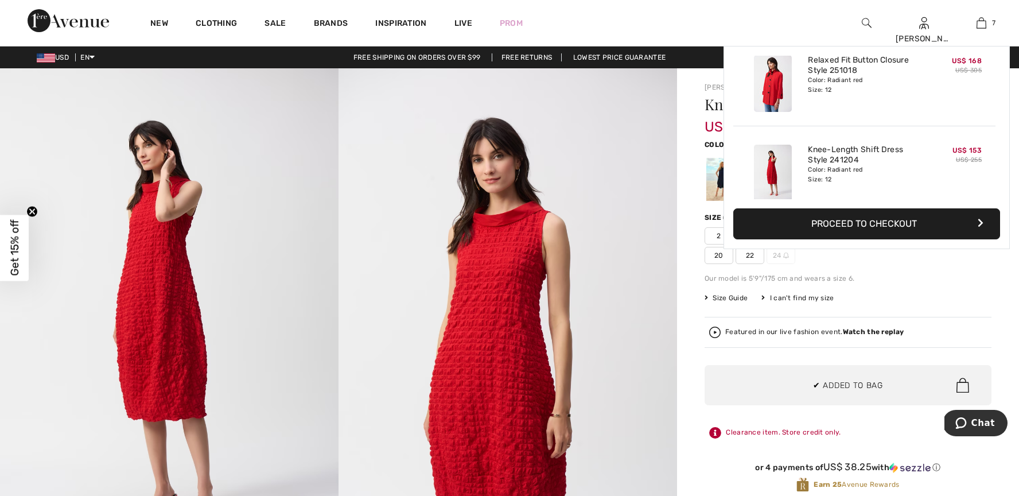
scroll to position [483, 0]
